Goal: Task Accomplishment & Management: Complete application form

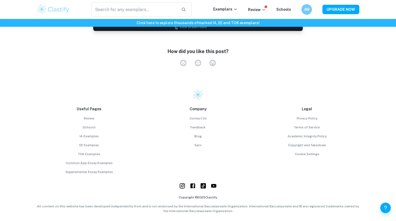
scroll to position [1537, 0]
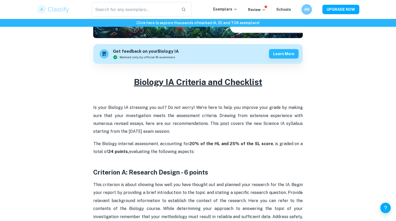
scroll to position [121, 0]
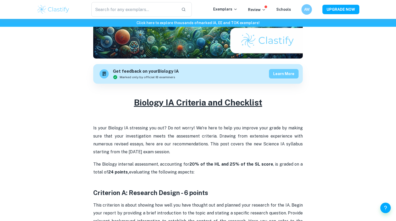
click at [277, 76] on button "Learn more" at bounding box center [284, 73] width 30 height 9
click at [232, 111] on h2 "Biology IA Criteria and Checklist" at bounding box center [198, 108] width 210 height 23
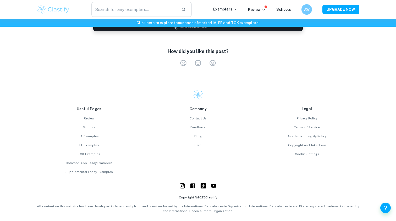
scroll to position [1537, 0]
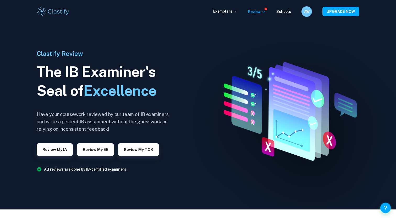
scroll to position [13, 0]
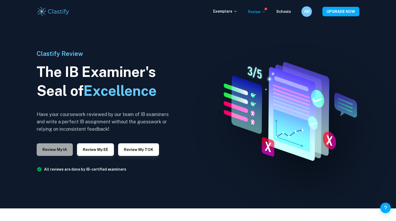
click at [60, 151] on button "Review my IA" at bounding box center [55, 149] width 36 height 13
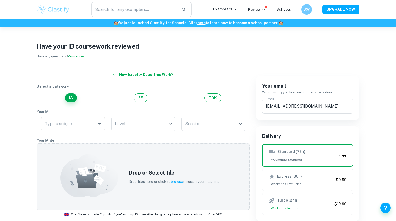
click at [92, 127] on input "Type a subject" at bounding box center [69, 124] width 51 height 10
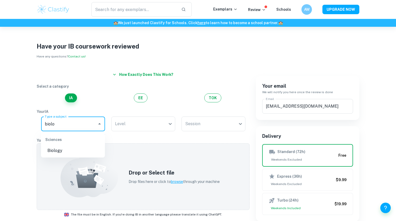
click at [78, 150] on li "Biology" at bounding box center [73, 150] width 64 height 9
type input "Biology"
click at [147, 118] on body "We value your privacy We use cookies to enhance your browsing experience, serve…" at bounding box center [198, 137] width 396 height 221
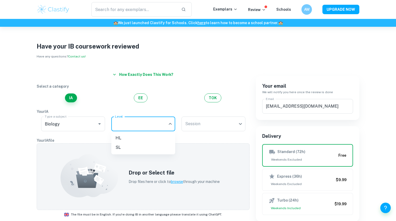
click at [136, 137] on li "HL" at bounding box center [143, 137] width 64 height 9
type input "HL"
click at [200, 123] on body "We value your privacy We use cookies to enhance your browsing experience, serve…" at bounding box center [198, 137] width 396 height 221
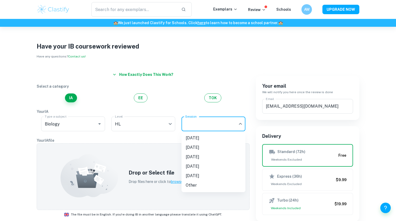
click at [209, 138] on li "May 2025" at bounding box center [214, 137] width 64 height 9
type input "M25"
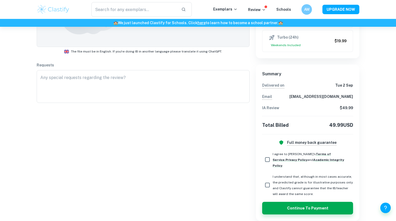
click at [251, 133] on div "Your email We will notify you here once the review is done Email aydenwoo01@gma…" at bounding box center [305, 61] width 110 height 320
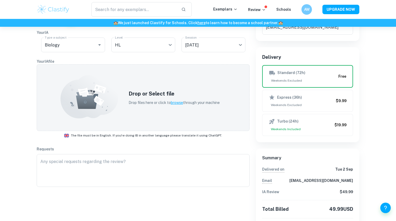
scroll to position [69, 0]
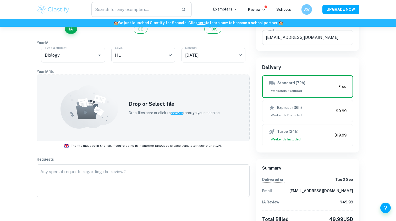
click at [254, 122] on div "Your email We will notify you here once the review is done Email aydenwoo01@gma…" at bounding box center [305, 155] width 110 height 320
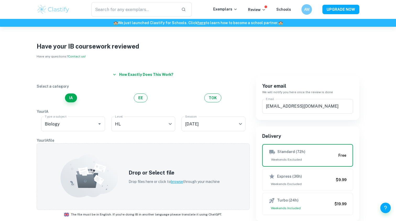
scroll to position [0, 0]
click at [253, 107] on div "Your email We will notify you here once the review is done Email aydenwoo01@gma…" at bounding box center [305, 223] width 110 height 320
click at [145, 98] on button "EE" at bounding box center [141, 97] width 14 height 9
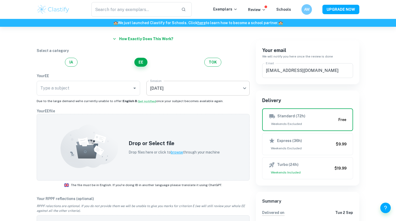
scroll to position [67, 0]
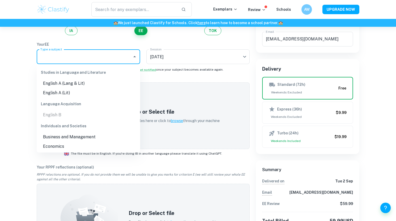
click at [114, 56] on input "Type a subject" at bounding box center [84, 57] width 91 height 10
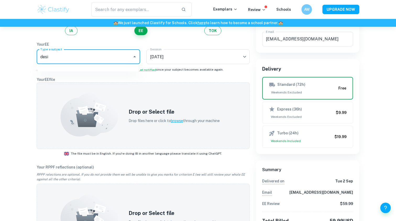
type input "des"
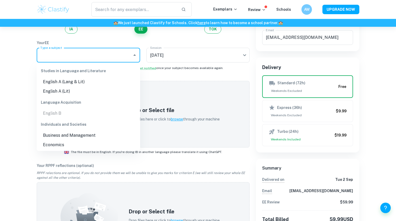
scroll to position [68, 0]
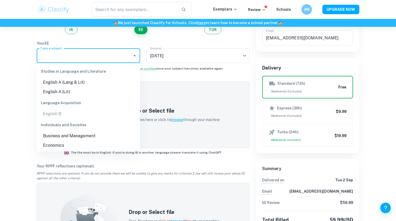
click at [21, 100] on div "Have your IB coursework reviewed Have any questions? Contact us! How exactly do…" at bounding box center [198, 140] width 396 height 363
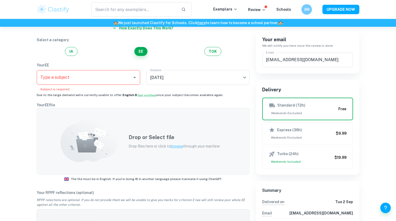
scroll to position [37, 0]
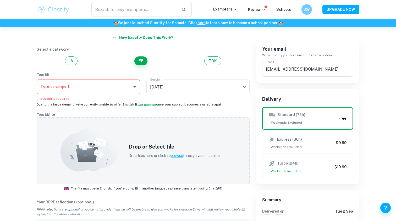
click at [113, 83] on input "Type a subject" at bounding box center [84, 87] width 91 height 10
click at [4, 129] on div "Have your IB coursework reviewed Have any questions? Contact us! How exactly do…" at bounding box center [198, 171] width 396 height 363
click at [78, 87] on input "Type a subject" at bounding box center [84, 87] width 91 height 10
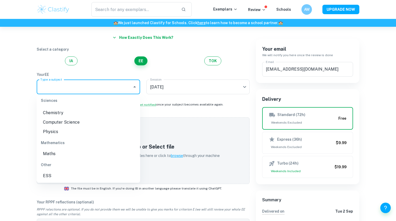
scroll to position [133, 0]
click at [15, 124] on div "Have your IB coursework reviewed Have any questions? Contact us! How exactly do…" at bounding box center [198, 171] width 396 height 363
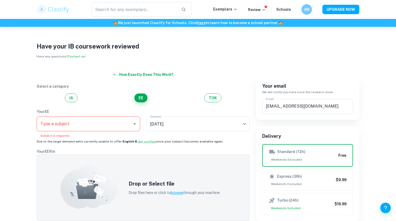
scroll to position [0, 0]
click at [122, 122] on input "Type a subject" at bounding box center [84, 124] width 91 height 10
click at [28, 154] on div "Have your IB coursework reviewed Have any questions? Contact us! How exactly do…" at bounding box center [198, 208] width 396 height 363
drag, startPoint x: 76, startPoint y: 47, endPoint x: 155, endPoint y: 48, distance: 78.9
click at [155, 48] on h1 "Have your IB coursework reviewed" at bounding box center [198, 45] width 323 height 9
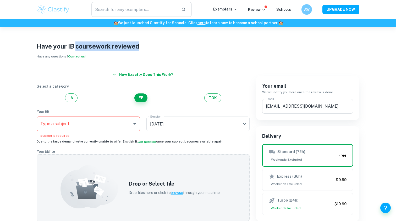
copy h1 "coursework reviewed"
